Goal: Task Accomplishment & Management: Complete application form

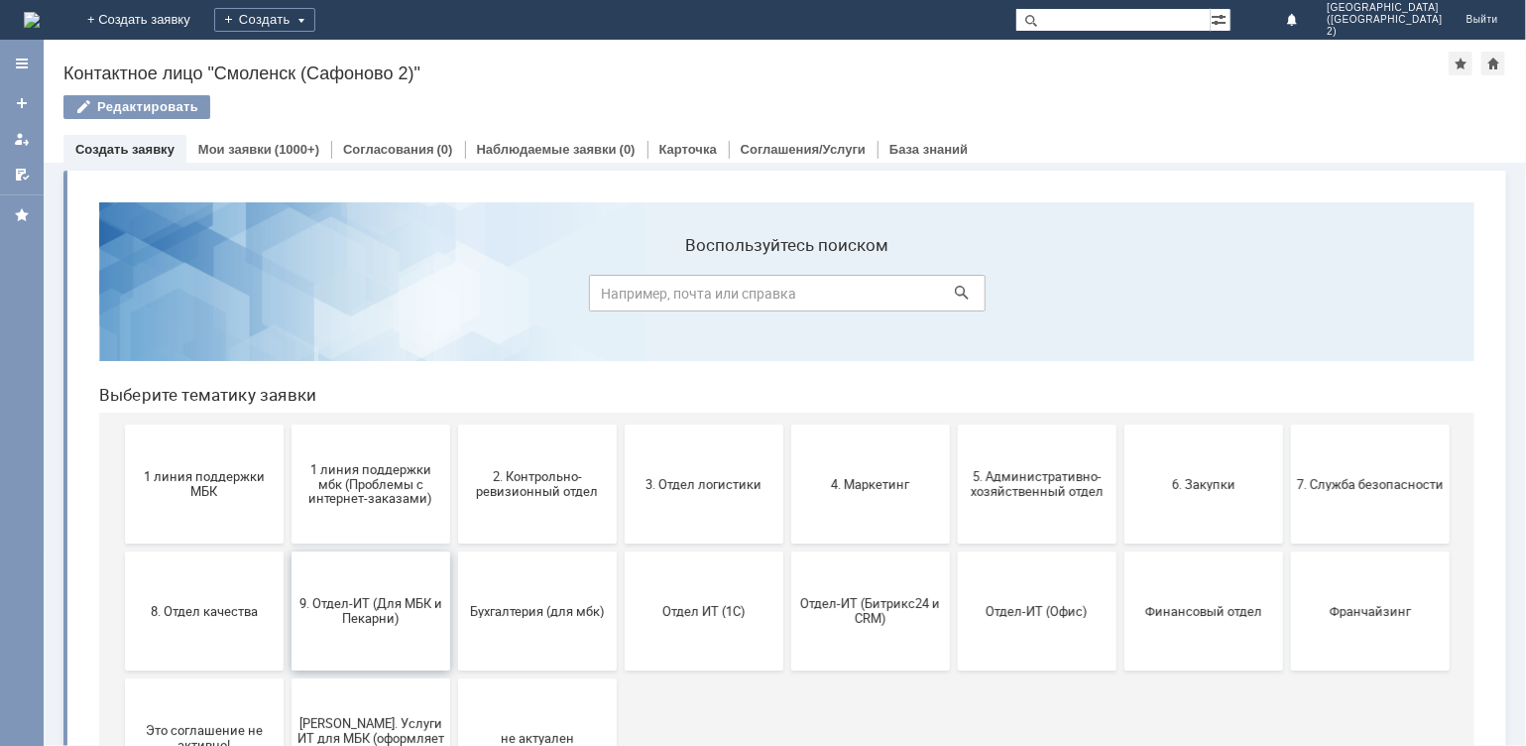
click at [375, 629] on button "9. Отдел-ИТ (Для МБК и Пекарни)" at bounding box center [370, 609] width 159 height 119
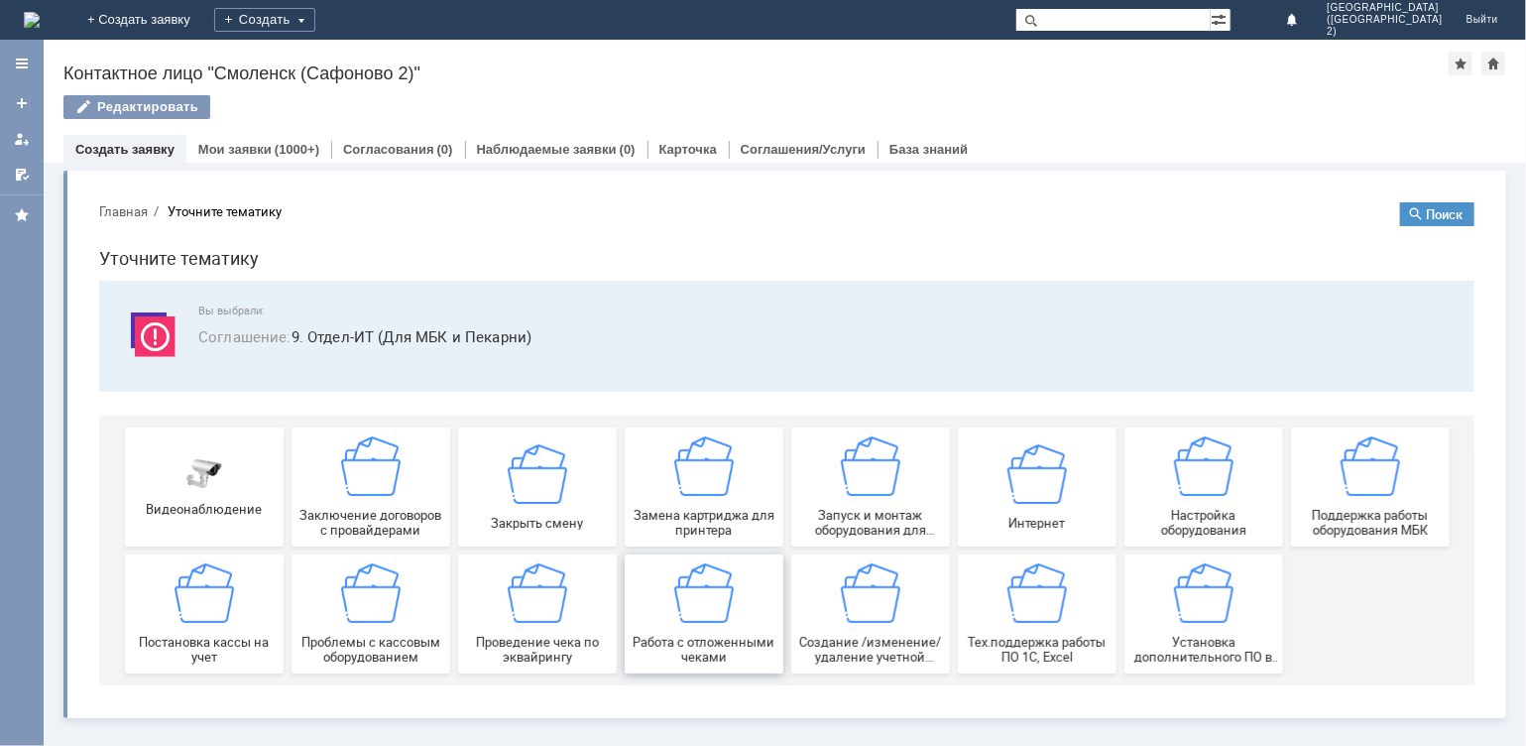
click at [701, 634] on span "Работа с отложенными чеками" at bounding box center [703, 649] width 147 height 30
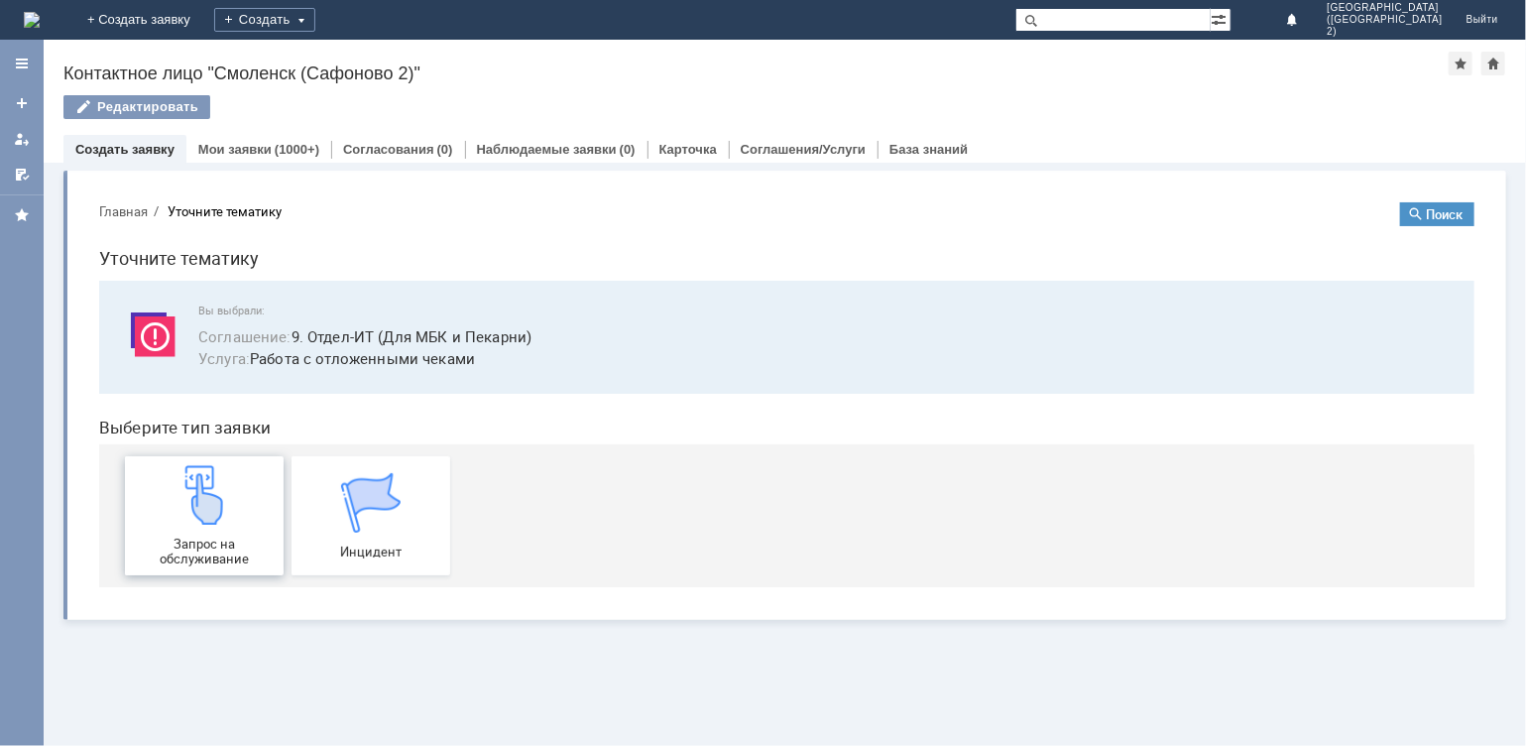
click at [213, 521] on img at bounding box center [204, 494] width 60 height 60
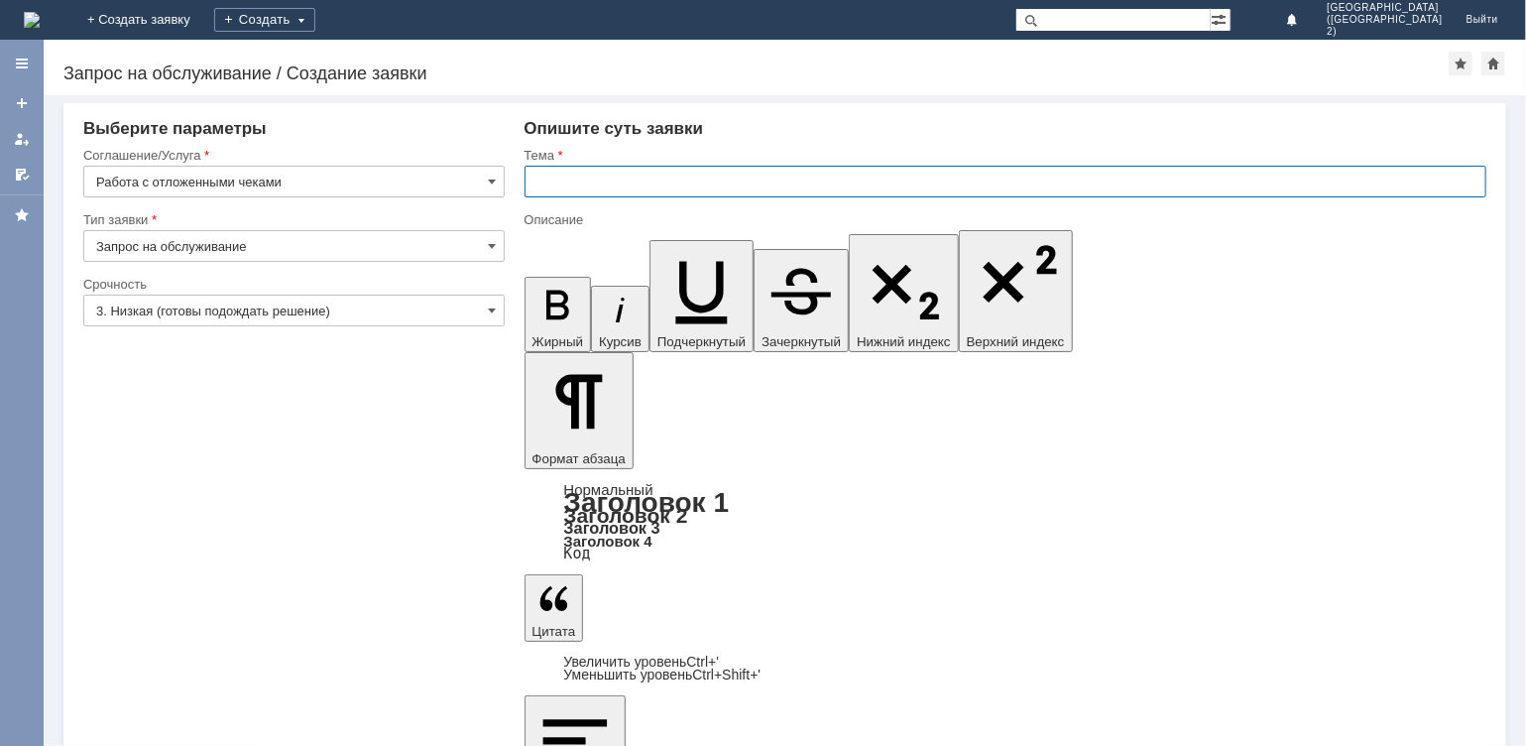
click at [572, 173] on input "text" at bounding box center [1006, 182] width 963 height 32
type input "отм.чека"
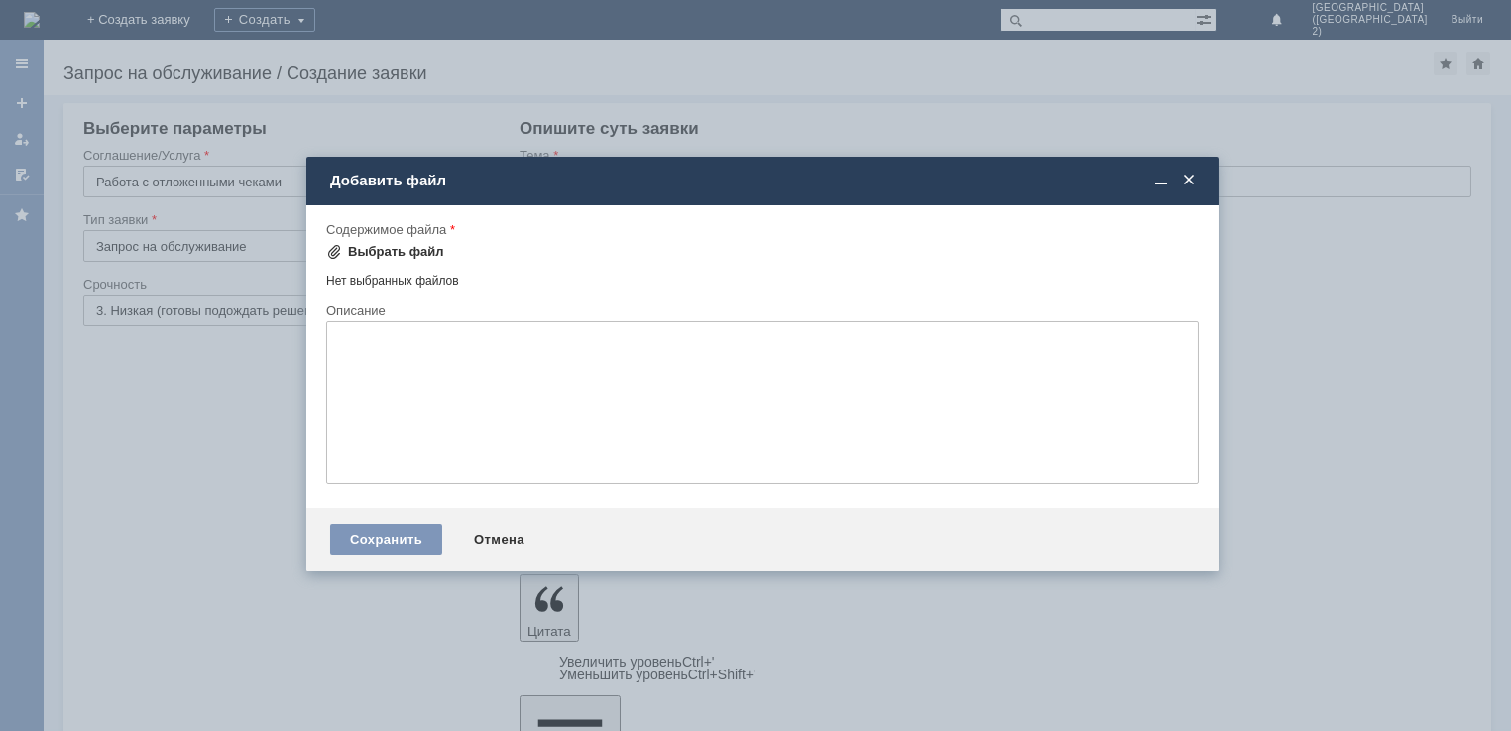
click at [395, 249] on div "Выбрать файл" at bounding box center [396, 252] width 96 height 16
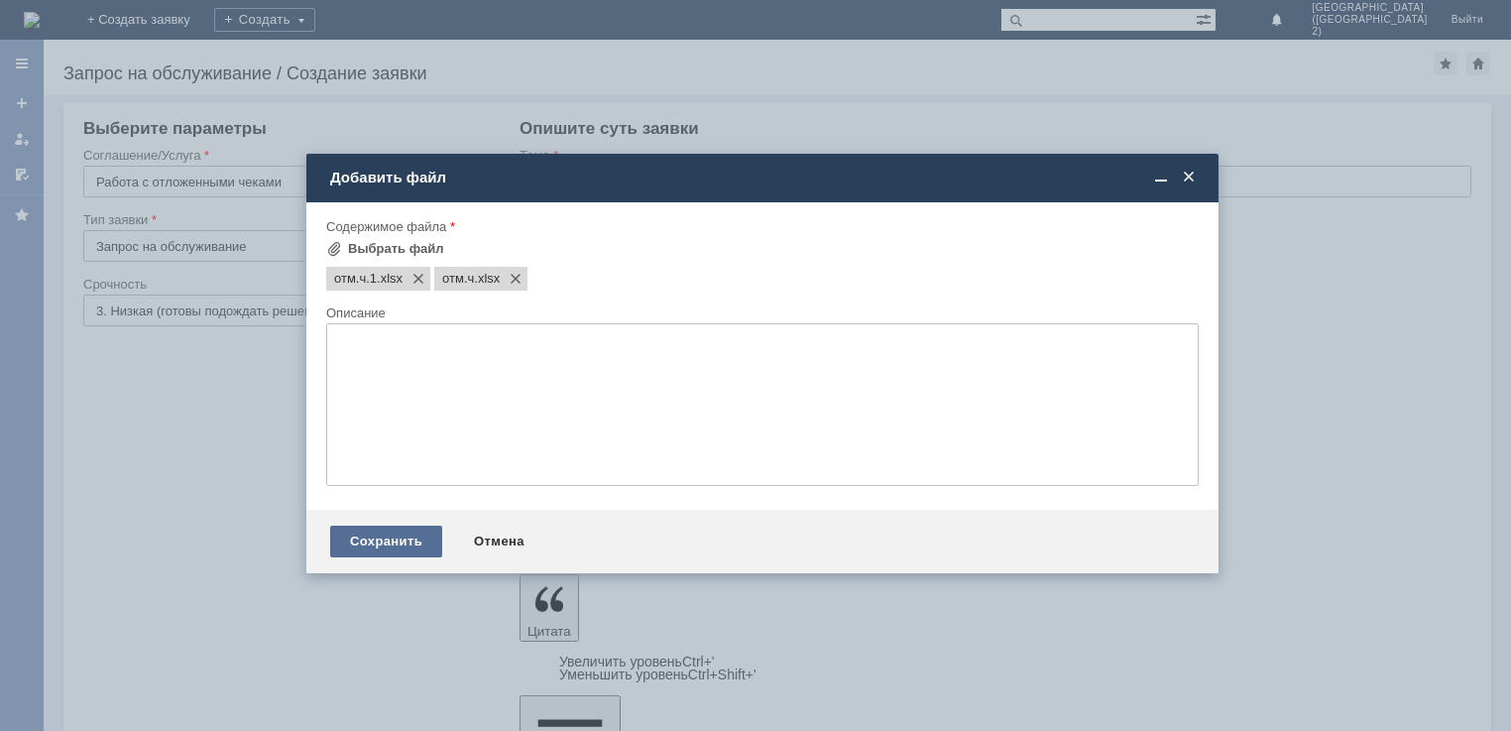
click at [381, 545] on div "Сохранить" at bounding box center [386, 542] width 112 height 32
